Goal: Task Accomplishment & Management: Manage account settings

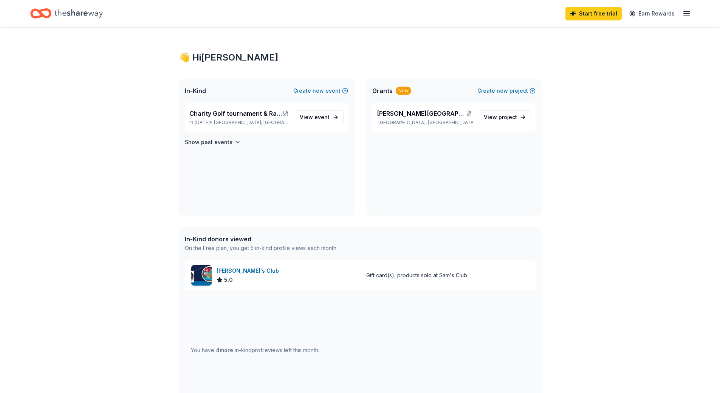
click at [263, 113] on span "Charity Golf tournament & Raffle for the [PERSON_NAME][GEOGRAPHIC_DATA] [GEOGRA…" at bounding box center [235, 113] width 93 height 9
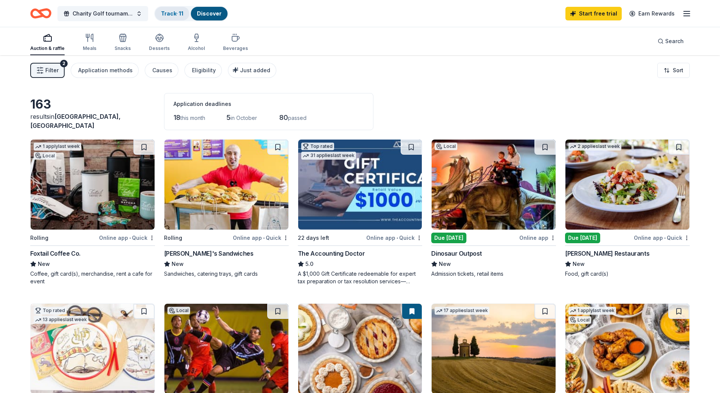
click at [181, 16] on link "Track · 11" at bounding box center [172, 13] width 22 height 6
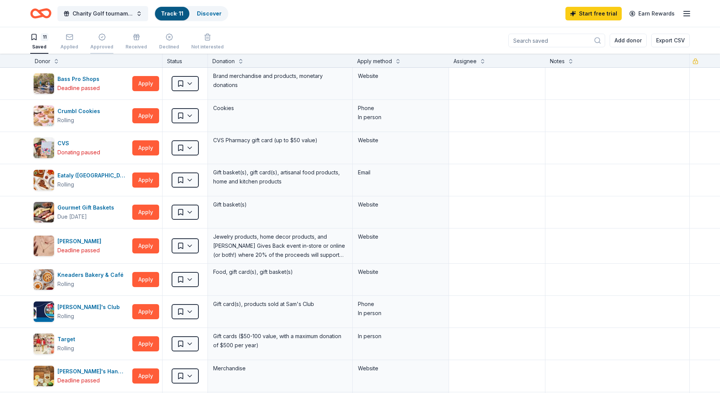
click at [103, 40] on icon "button" at bounding box center [102, 37] width 8 height 8
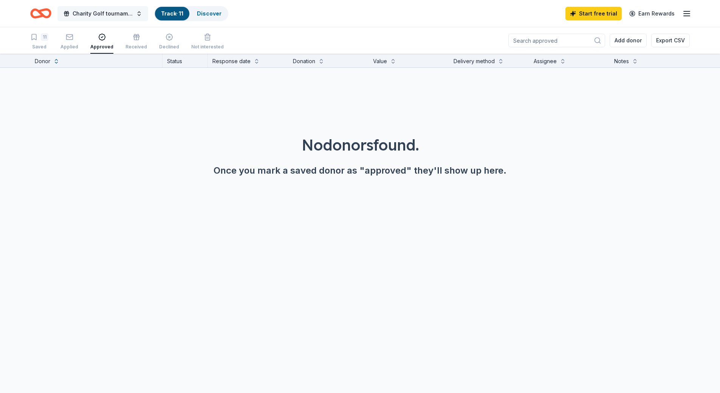
click at [125, 8] on button "Charity Golf tournament & Raffle for the [PERSON_NAME][GEOGRAPHIC_DATA] [GEOGRA…" at bounding box center [102, 13] width 91 height 15
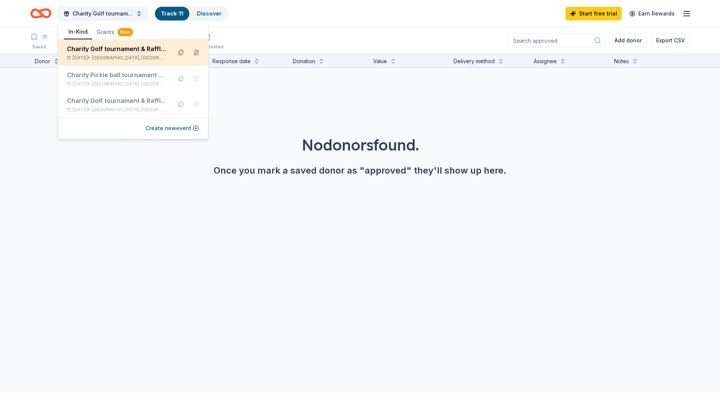
click at [105, 48] on div "Charity Golf tournament & Raffle for the [PERSON_NAME][GEOGRAPHIC_DATA] [GEOGRA…" at bounding box center [116, 48] width 99 height 9
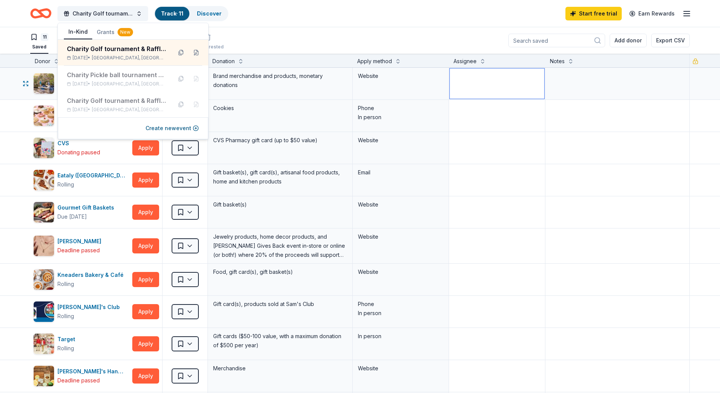
click at [455, 90] on textarea at bounding box center [497, 83] width 94 height 30
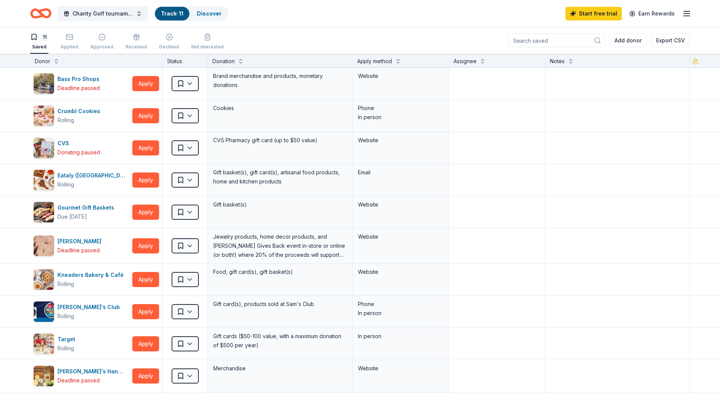
click at [46, 43] on div "11 Saved" at bounding box center [39, 41] width 18 height 17
click at [71, 38] on icon "button" at bounding box center [70, 37] width 8 height 8
